Goal: Ask a question

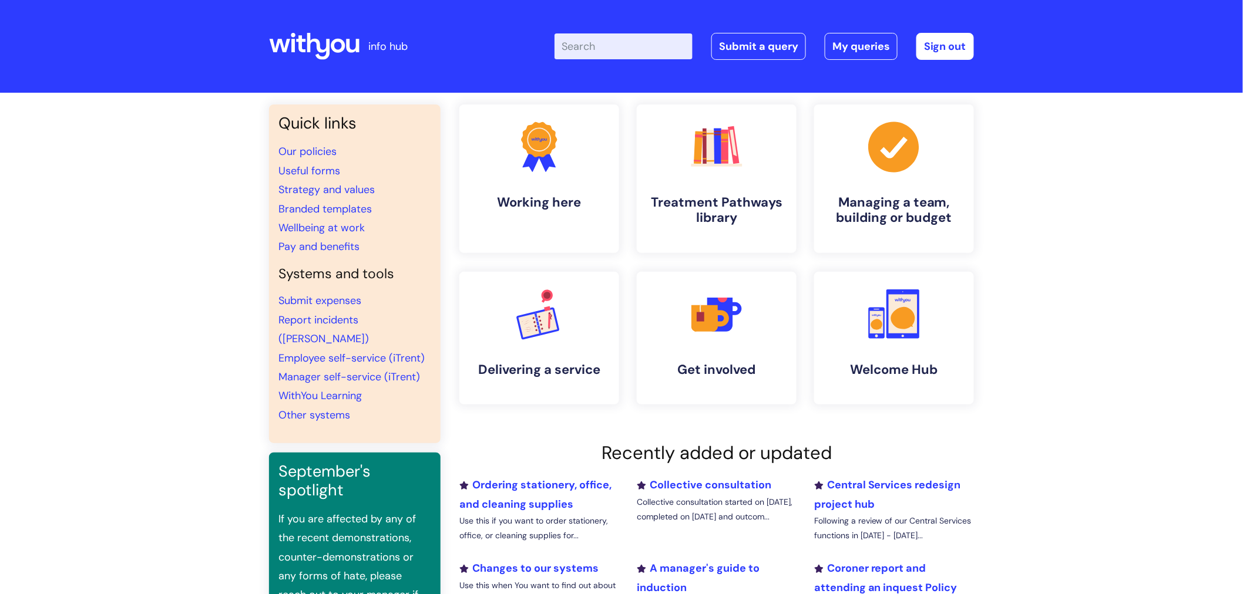
click at [600, 56] on input "Enter your search term here..." at bounding box center [623, 46] width 138 height 26
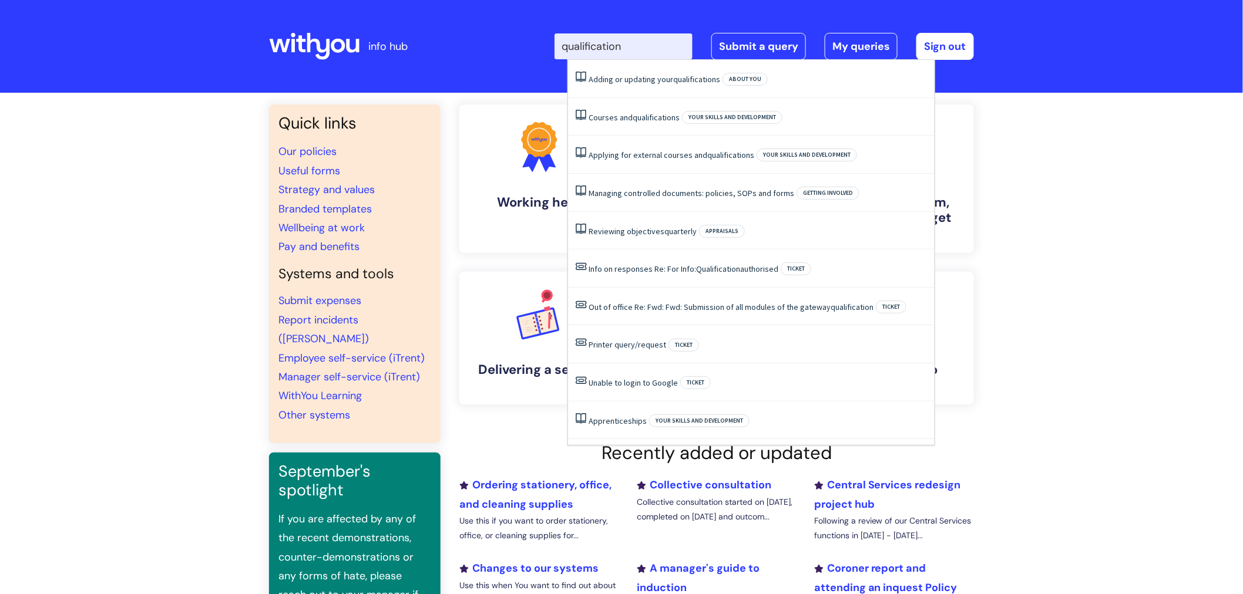
type input "qualifications"
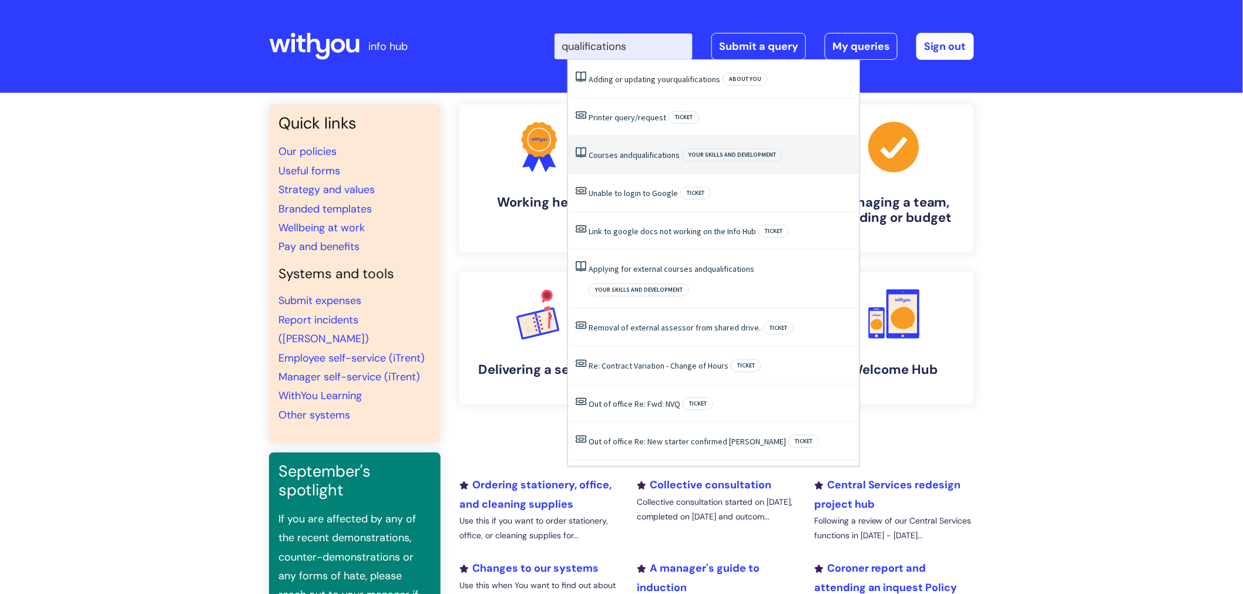
click at [633, 155] on span "qualifications" at bounding box center [656, 155] width 47 height 11
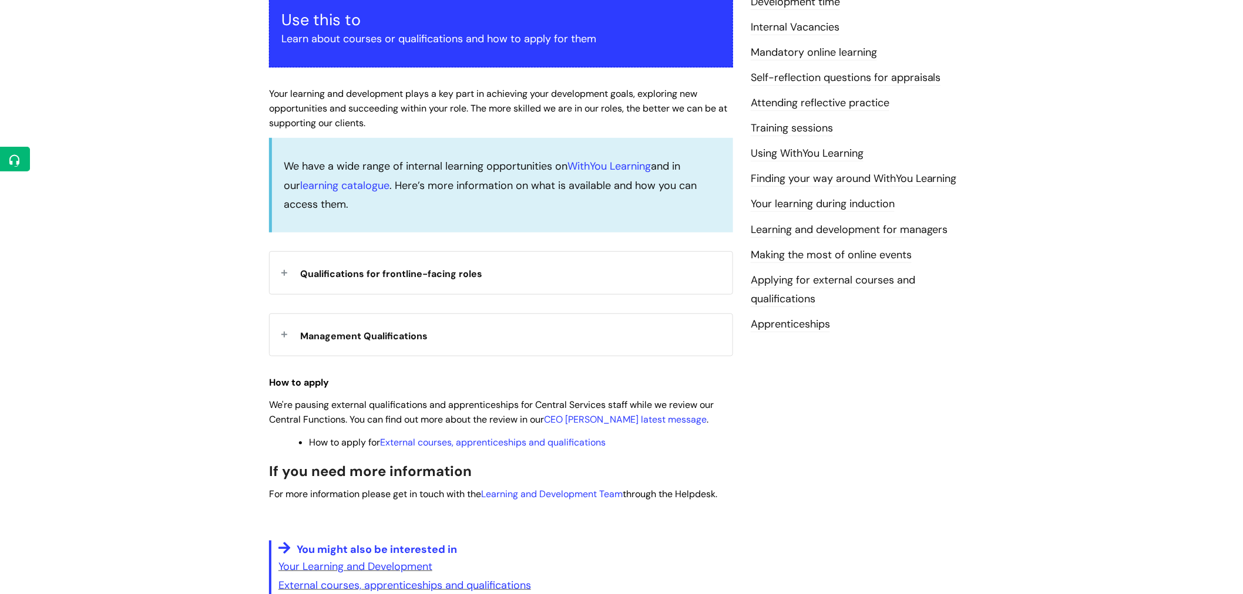
scroll to position [262, 0]
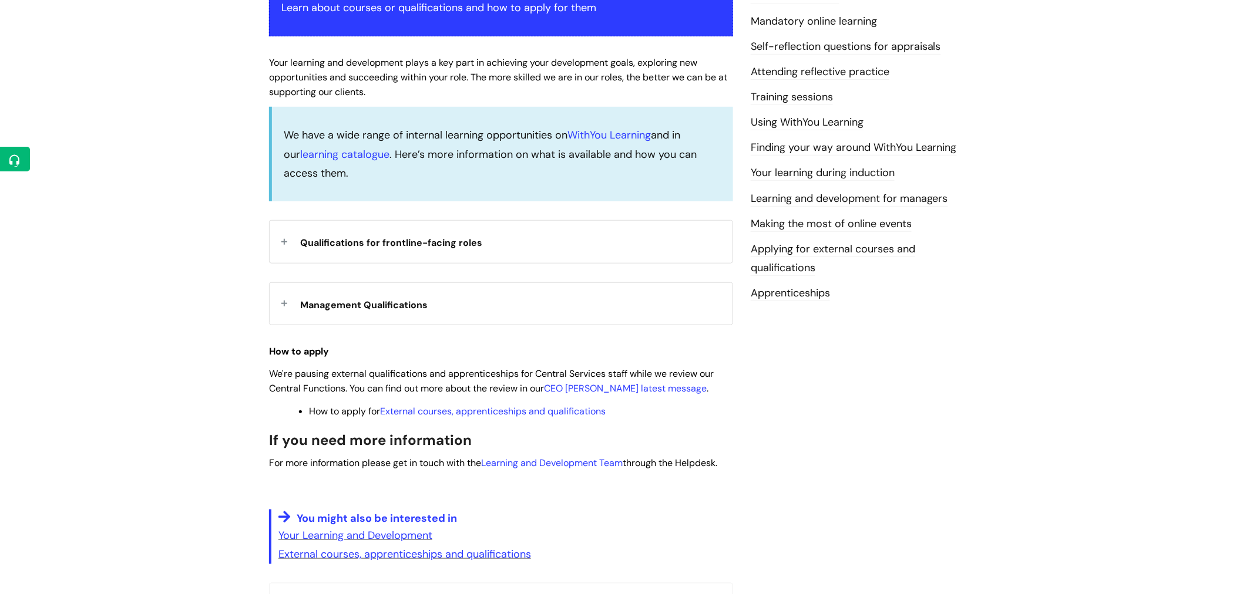
click at [284, 301] on div "Management Qualifications" at bounding box center [501, 304] width 463 height 42
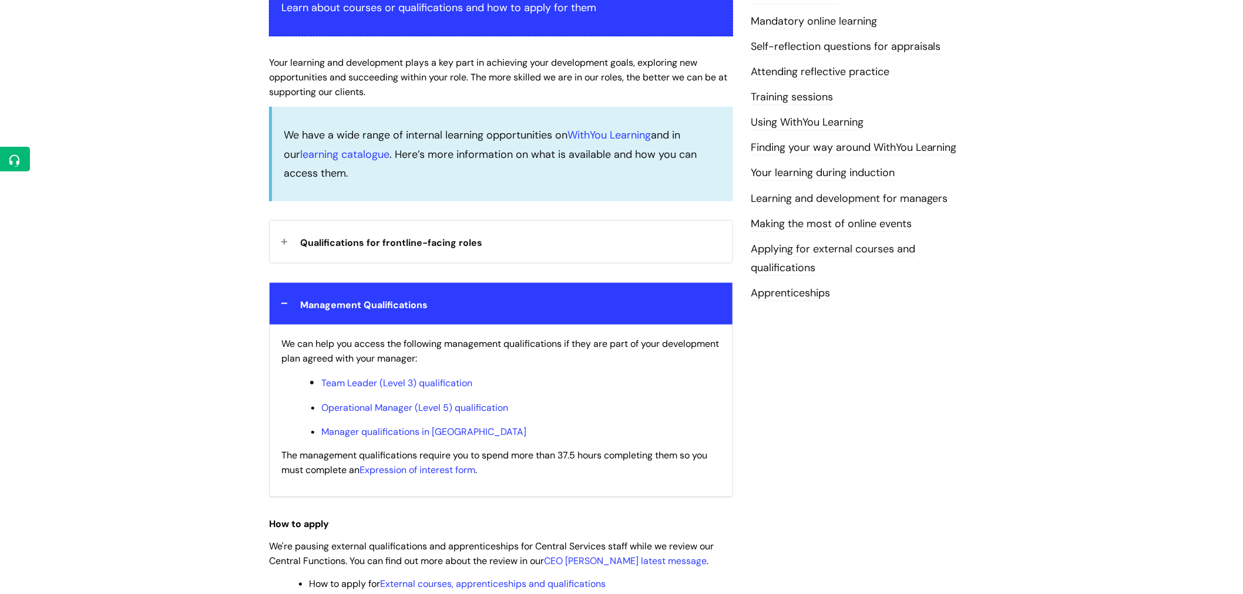
click at [282, 243] on div "Qualifications for frontline-facing roles" at bounding box center [501, 242] width 463 height 42
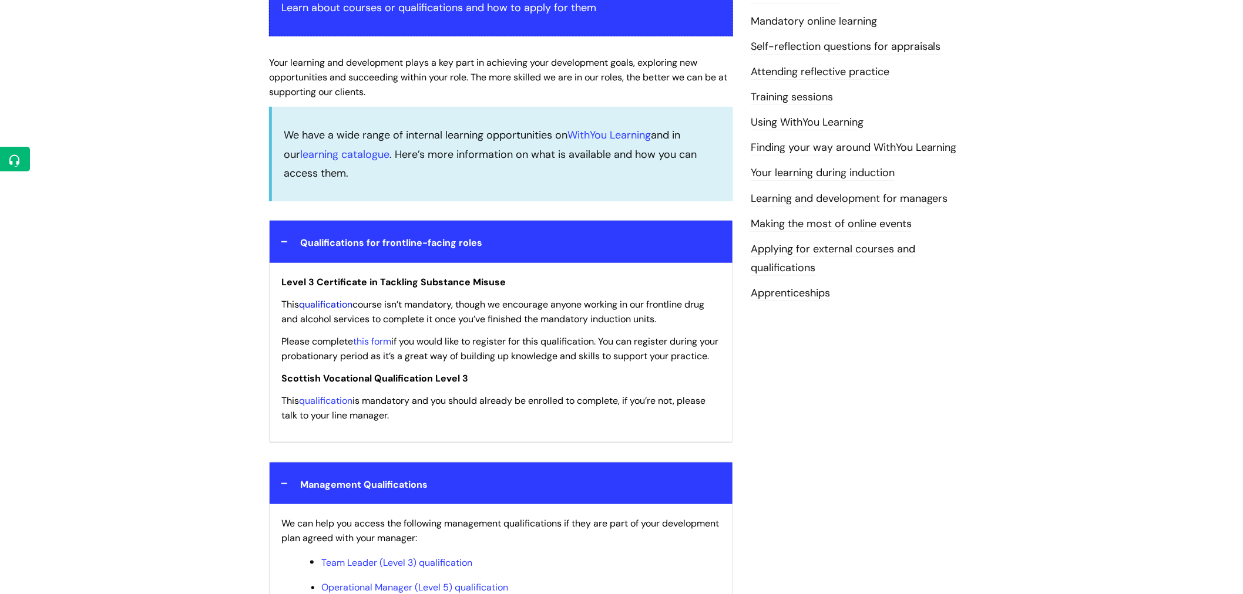
click at [322, 304] on link "qualification" at bounding box center [325, 304] width 53 height 12
click at [386, 342] on link "this form" at bounding box center [372, 341] width 38 height 12
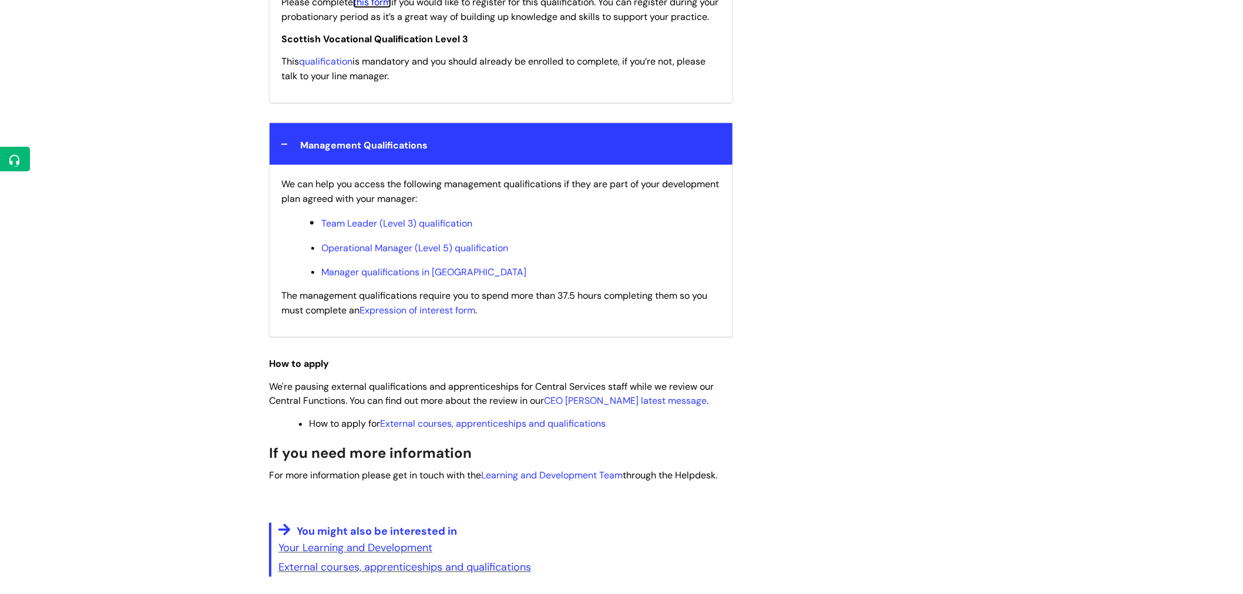
scroll to position [603, 0]
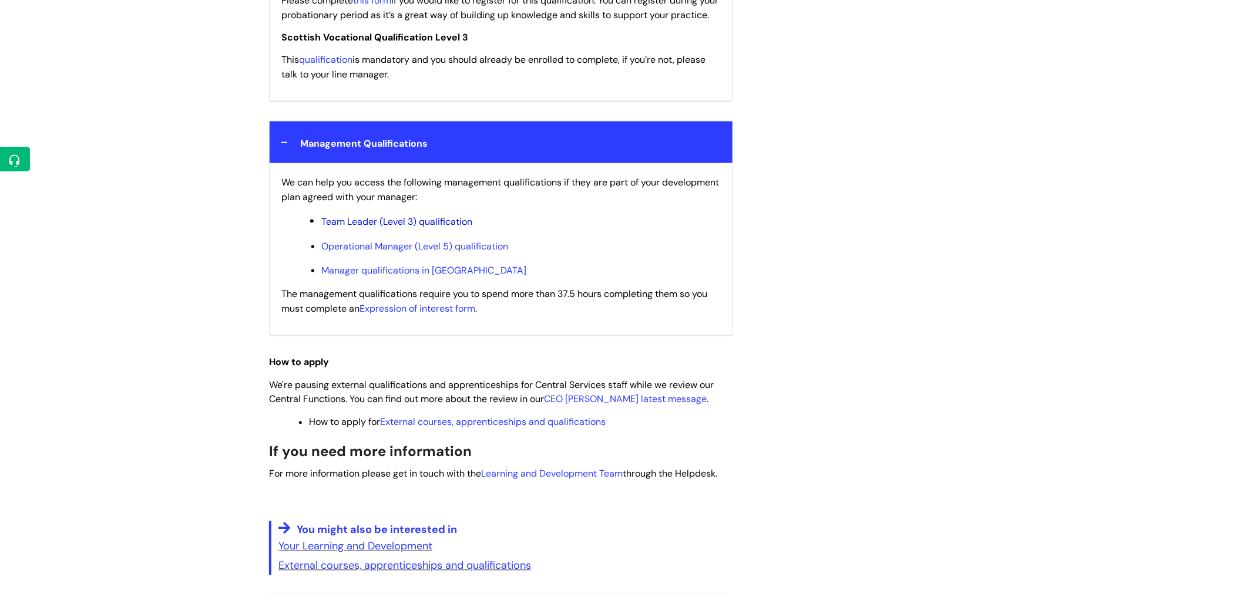
click at [369, 228] on link "Team Leader (Level 3) qualification" at bounding box center [396, 222] width 151 height 12
click at [437, 315] on link "Expression of interest form" at bounding box center [417, 308] width 116 height 12
click at [501, 429] on link "External courses, apprenticeships and qualifications" at bounding box center [493, 422] width 226 height 12
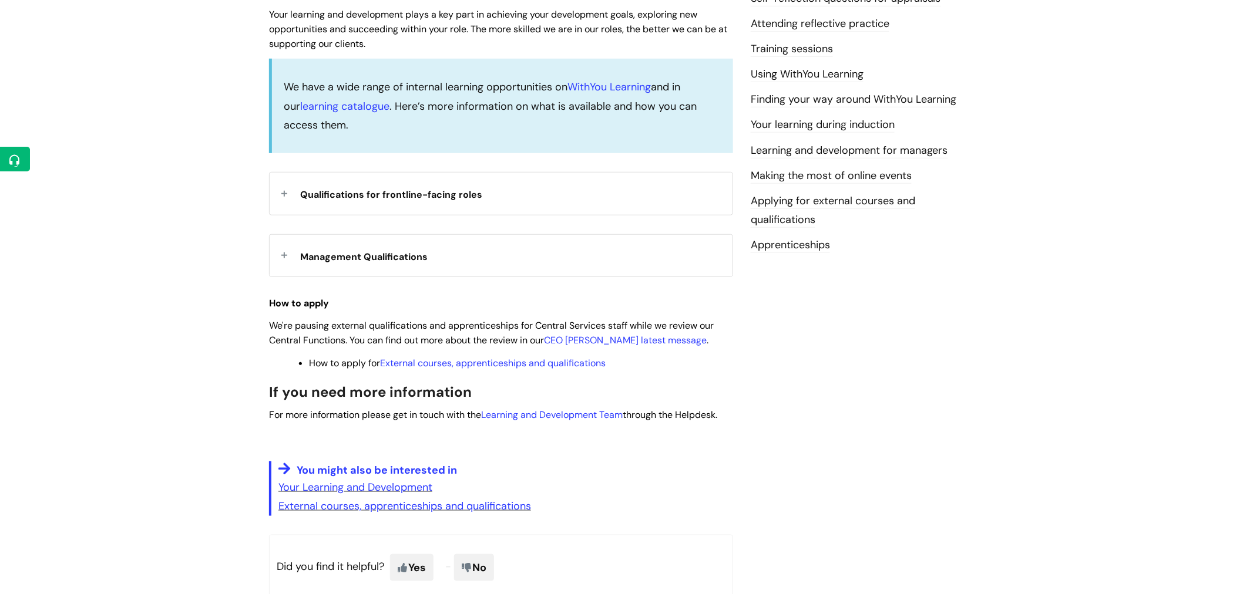
scroll to position [308, 0]
click at [614, 418] on link "Learning and Development Team" at bounding box center [552, 417] width 142 height 12
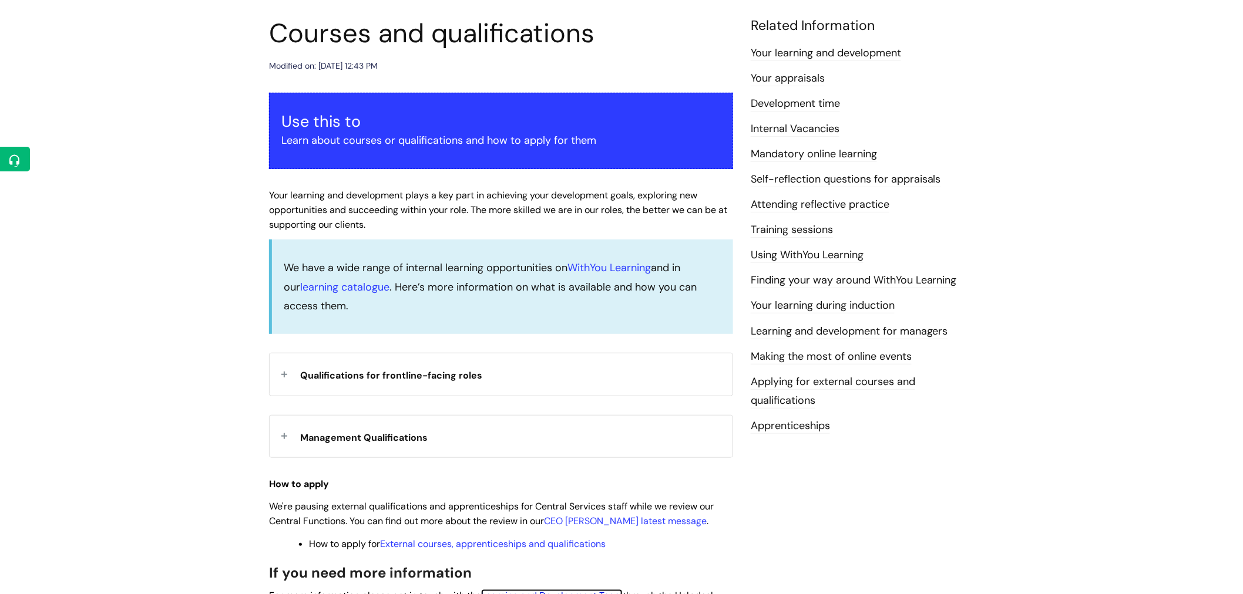
scroll to position [130, 0]
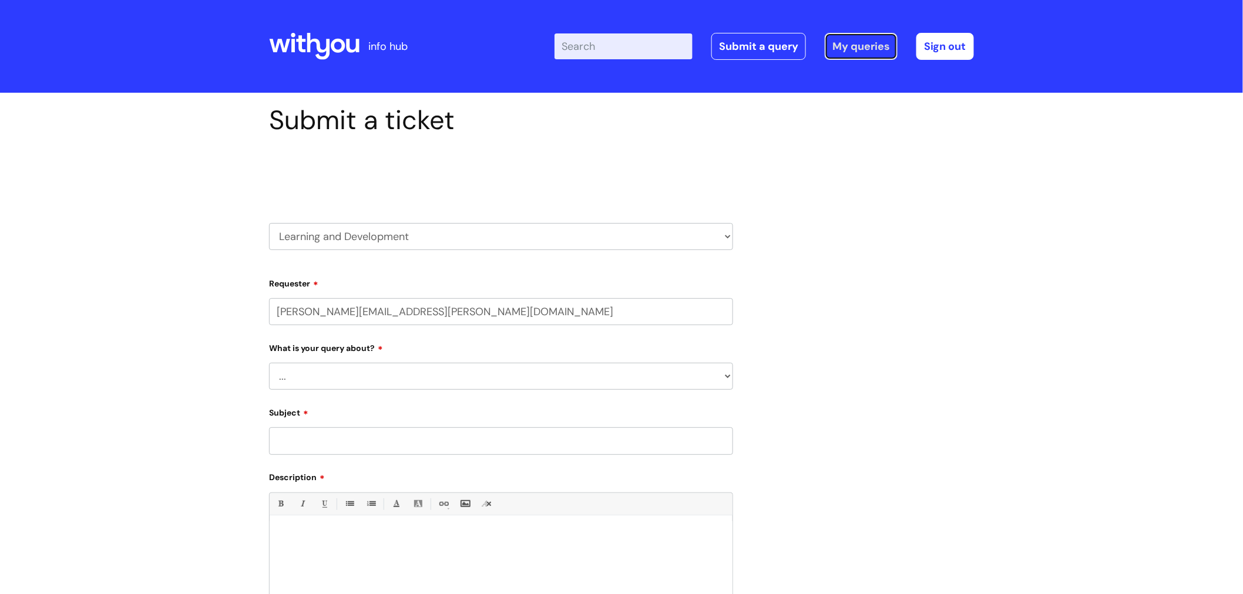
click at [858, 39] on link "My queries" at bounding box center [861, 46] width 73 height 27
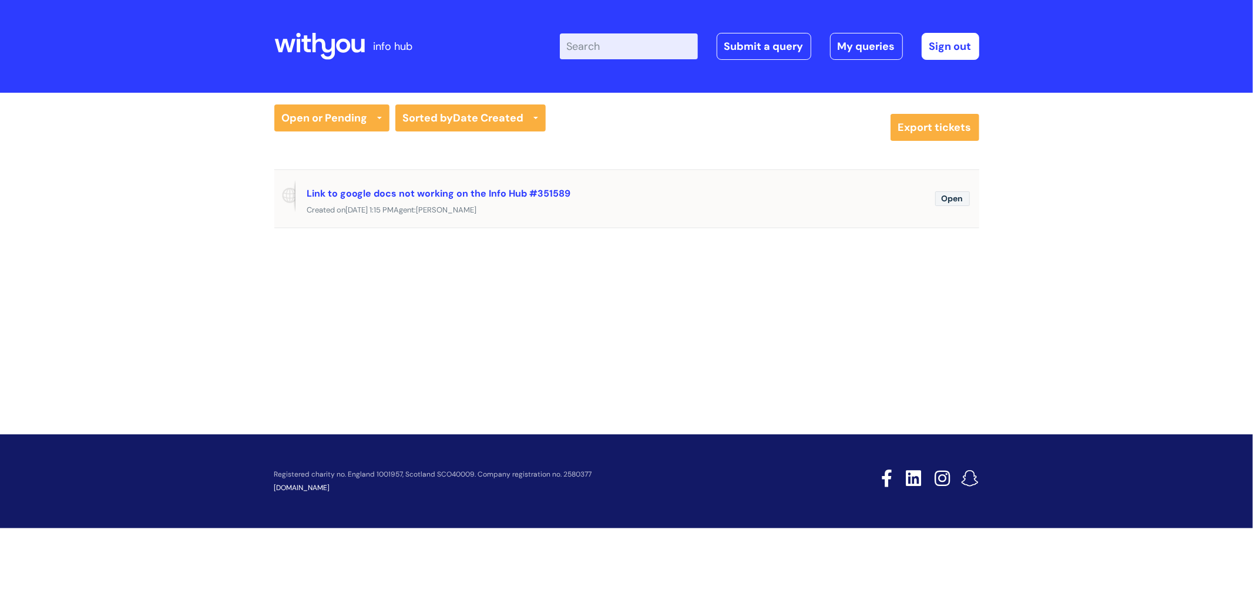
click at [954, 200] on span "Open" at bounding box center [952, 198] width 35 height 15
click at [536, 195] on link "Link to google docs not working on the Info Hub #351589" at bounding box center [439, 193] width 264 height 12
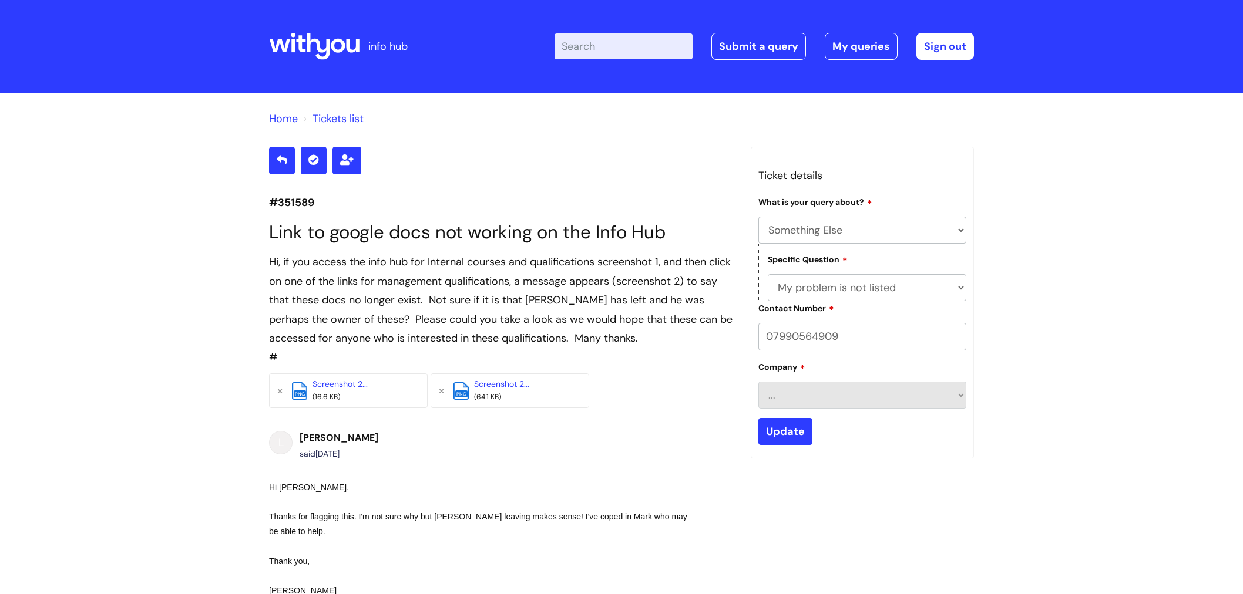
select select "Something Else"
select select "My problem is not listed"
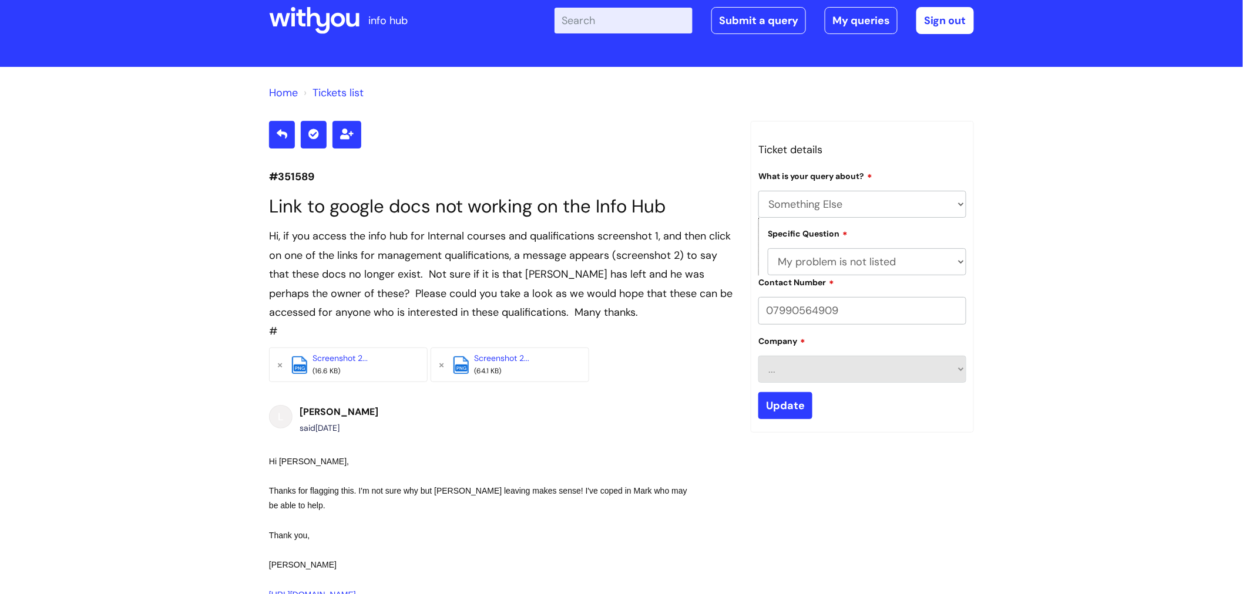
scroll to position [21, 0]
